Goal: Task Accomplishment & Management: Use online tool/utility

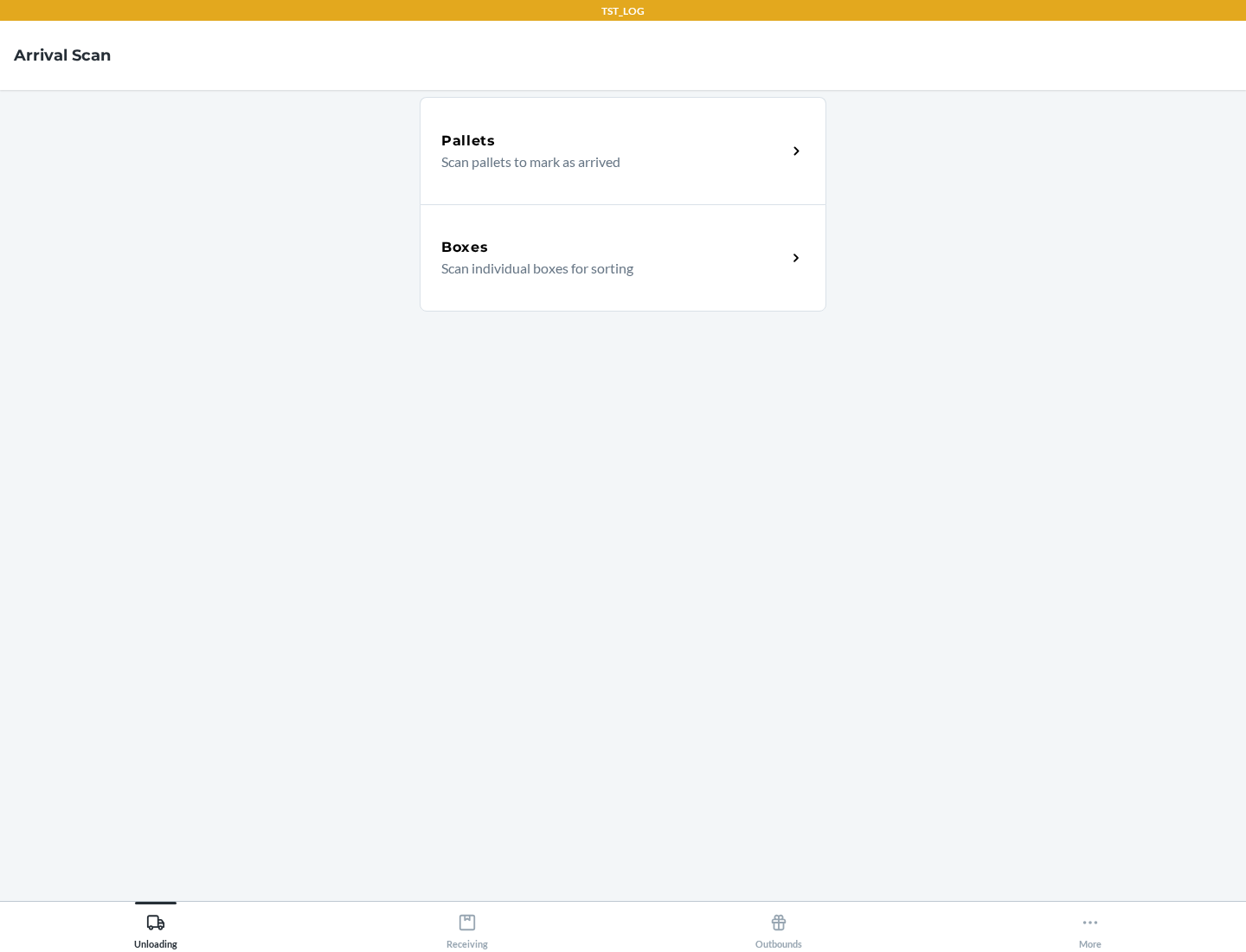
click at [614, 248] on div "Boxes" at bounding box center [614, 247] width 345 height 21
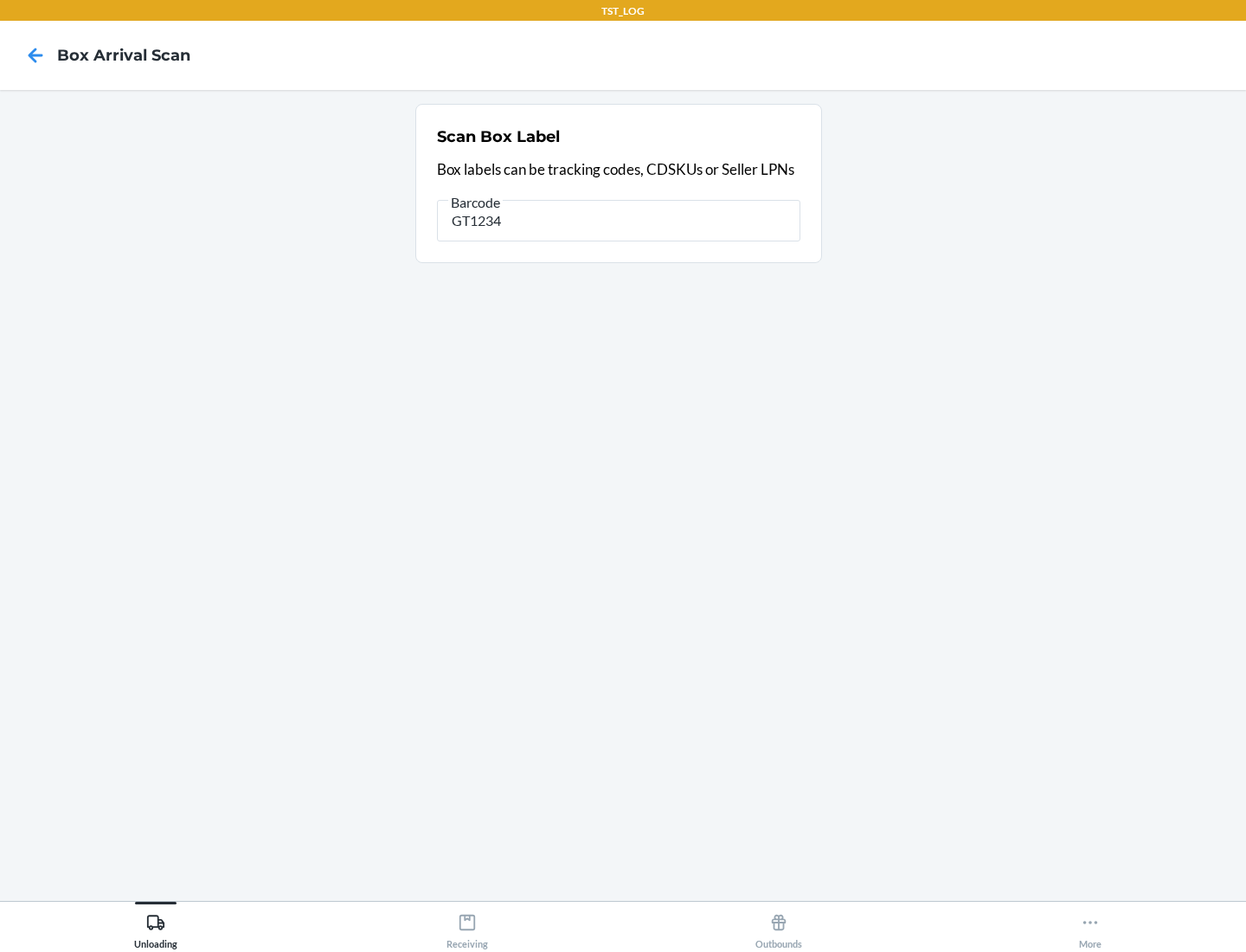
type input "GT1234"
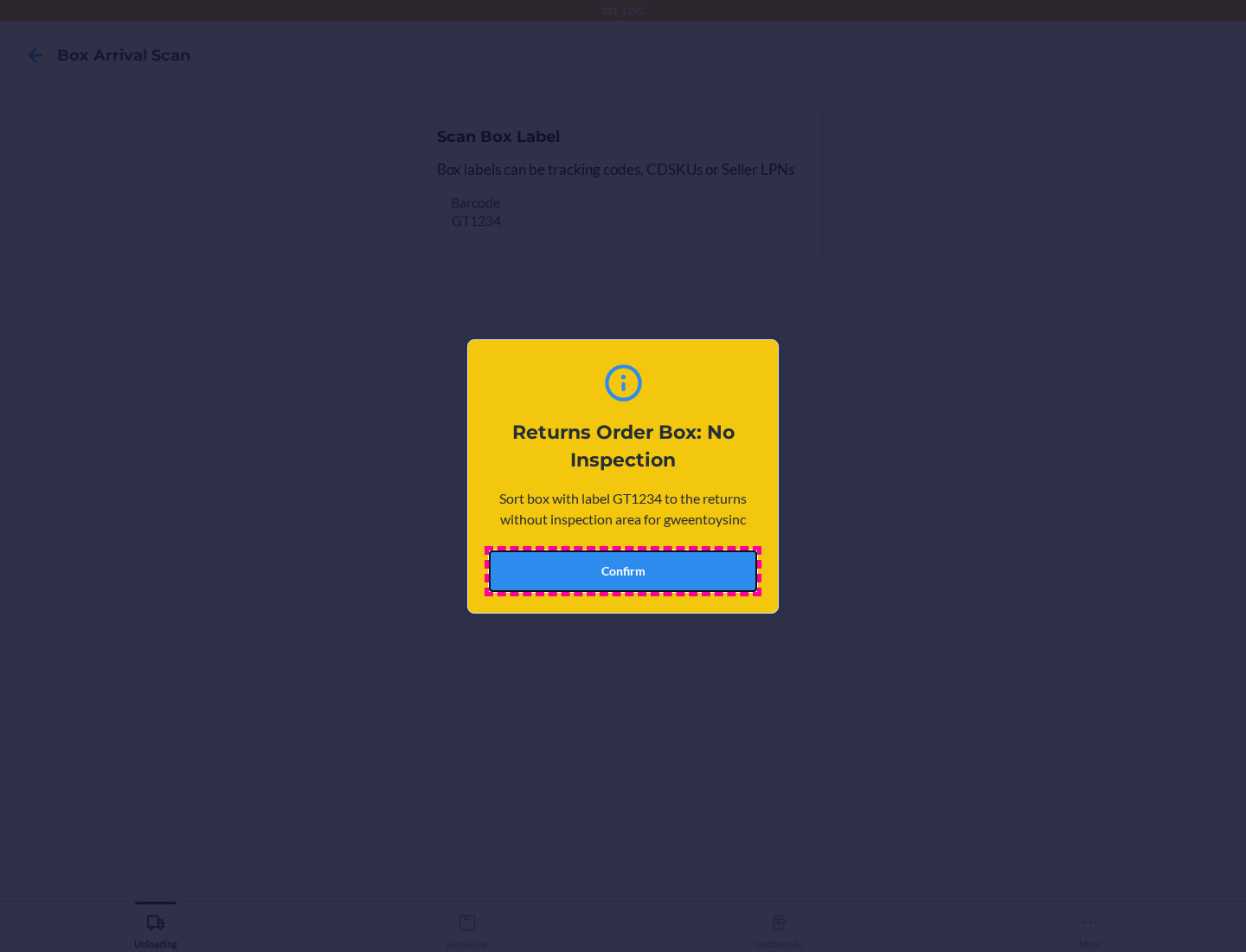
click at [623, 570] on button "Confirm" at bounding box center [623, 570] width 268 height 41
